Goal: Task Accomplishment & Management: Complete application form

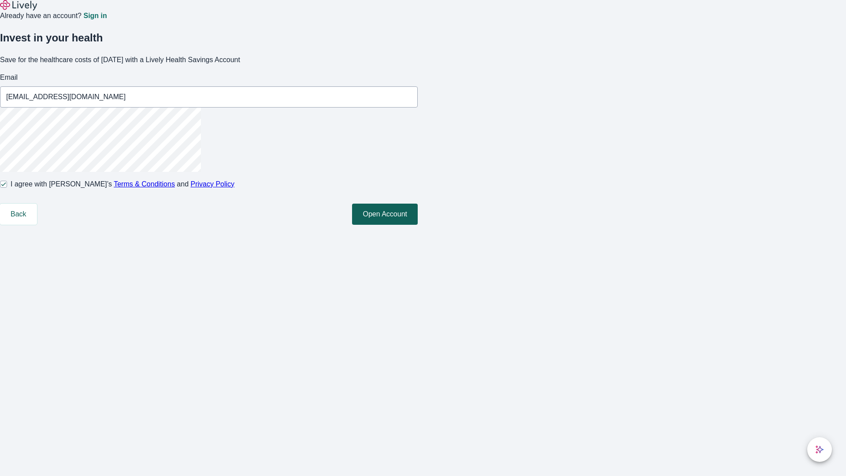
click at [418, 225] on button "Open Account" at bounding box center [385, 214] width 66 height 21
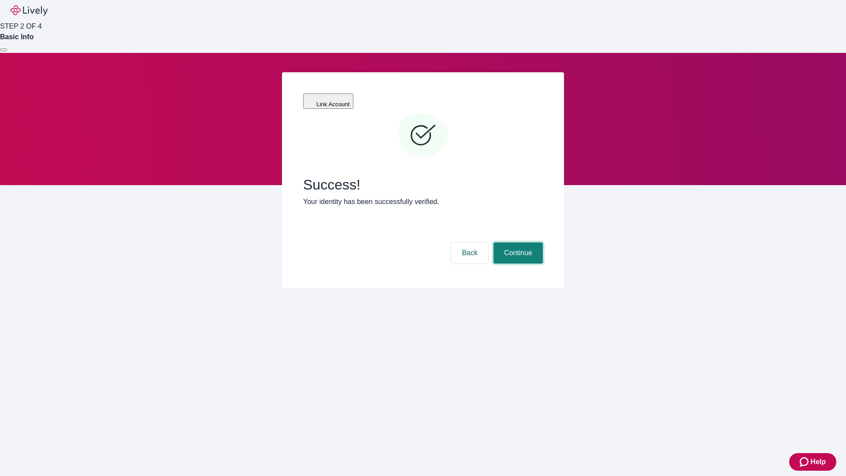
click at [517, 242] on button "Continue" at bounding box center [518, 252] width 49 height 21
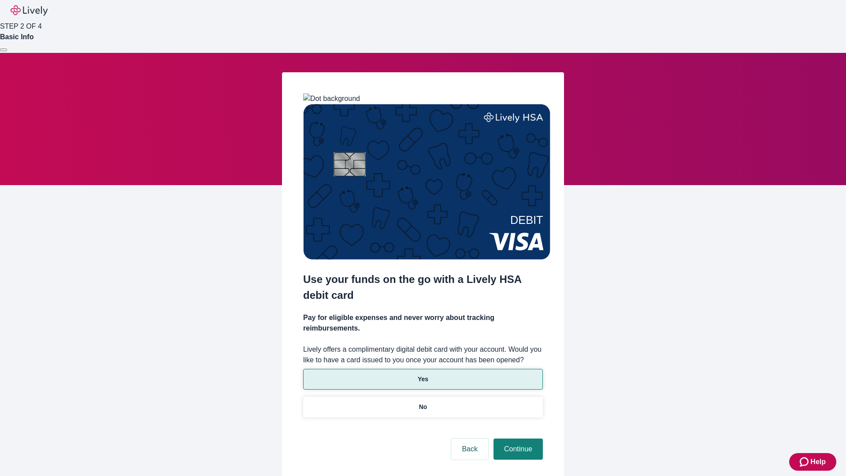
click at [423, 375] on p "Yes" at bounding box center [423, 379] width 11 height 9
click at [517, 438] on button "Continue" at bounding box center [518, 448] width 49 height 21
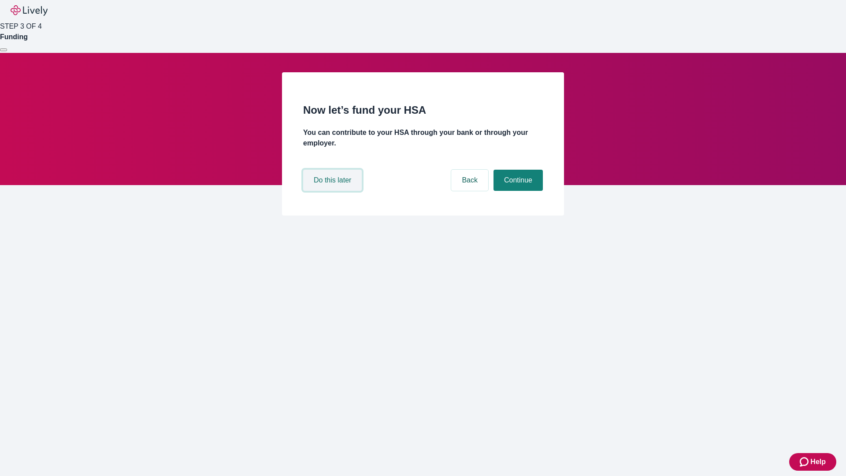
click at [334, 191] on button "Do this later" at bounding box center [332, 180] width 59 height 21
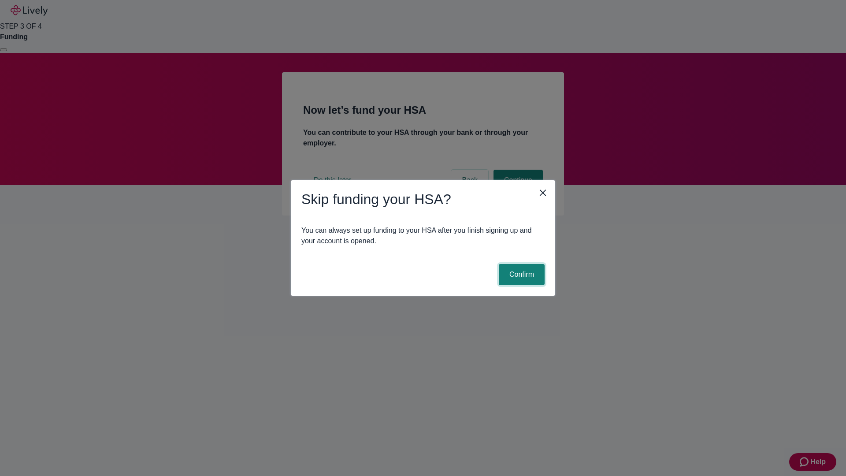
click at [520, 275] on button "Confirm" at bounding box center [522, 274] width 46 height 21
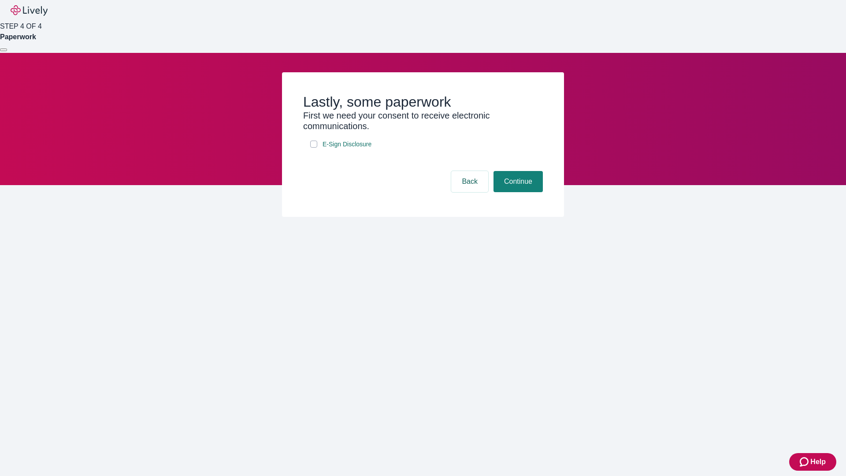
click at [314, 148] on input "E-Sign Disclosure" at bounding box center [313, 144] width 7 height 7
checkbox input "true"
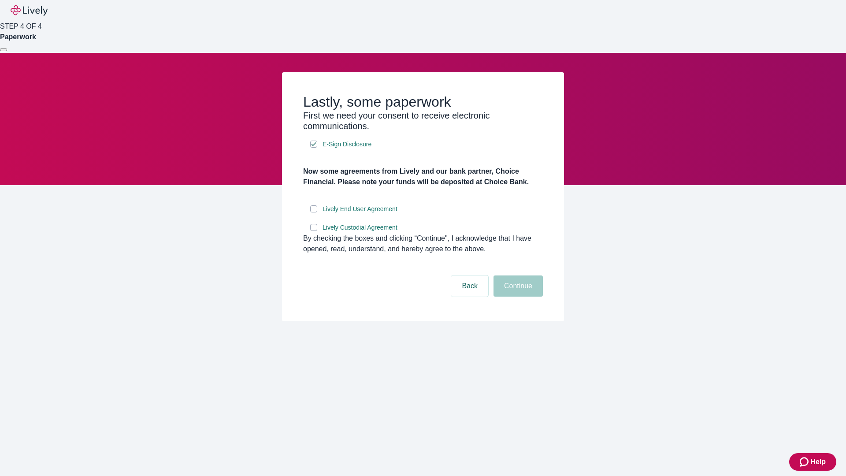
click at [314, 212] on input "Lively End User Agreement" at bounding box center [313, 208] width 7 height 7
checkbox input "true"
click at [314, 231] on input "Lively Custodial Agreement" at bounding box center [313, 227] width 7 height 7
checkbox input "true"
click at [517, 297] on button "Continue" at bounding box center [518, 285] width 49 height 21
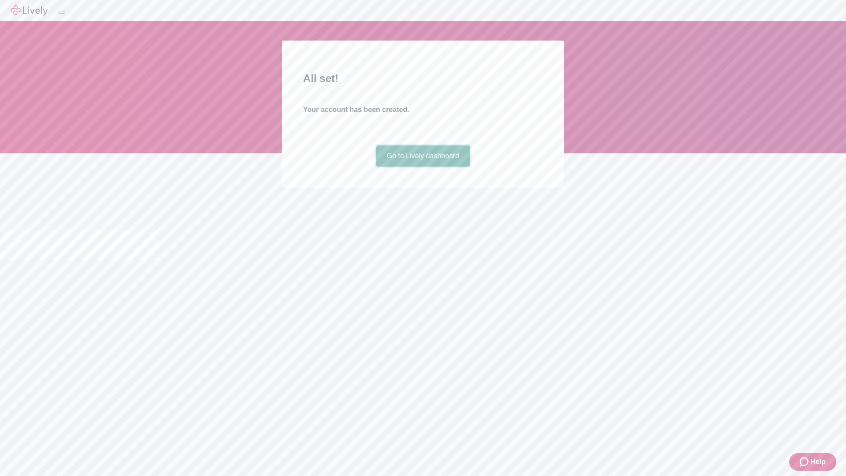
click at [423, 167] on link "Go to Lively dashboard" at bounding box center [423, 155] width 94 height 21
